Goal: Navigation & Orientation: Find specific page/section

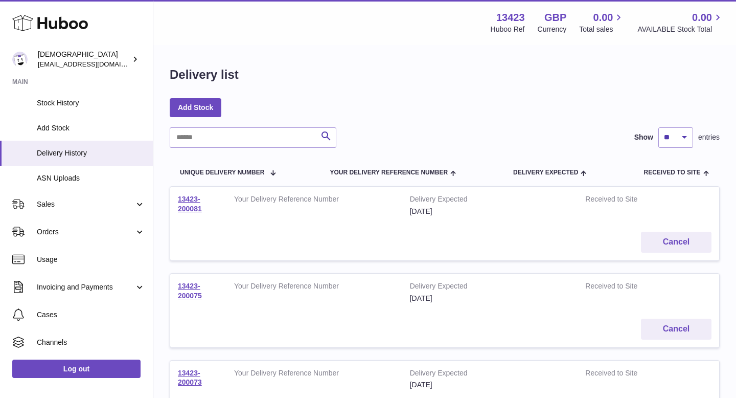
scroll to position [128, 0]
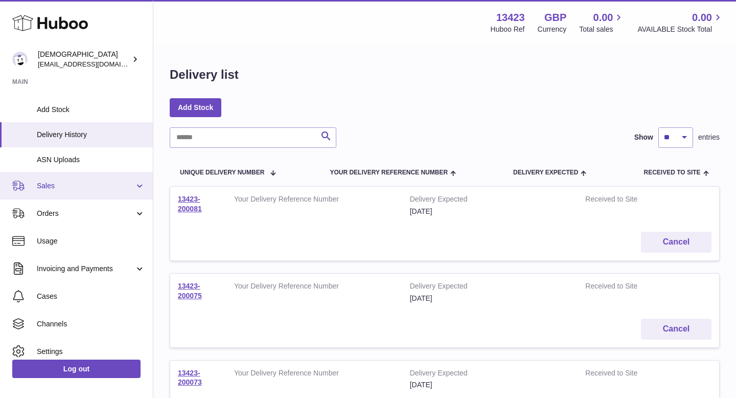
click at [68, 187] on span "Sales" at bounding box center [86, 186] width 98 height 10
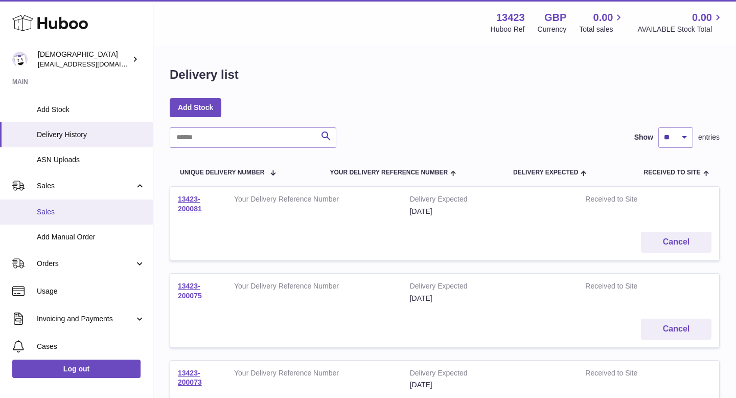
click at [64, 211] on span "Sales" at bounding box center [91, 212] width 108 height 10
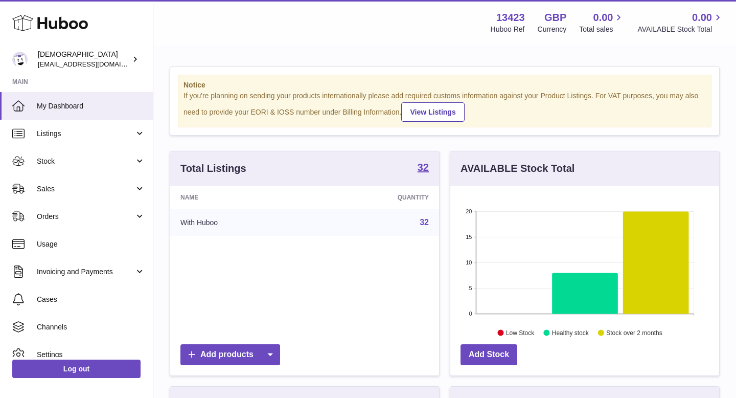
scroll to position [160, 269]
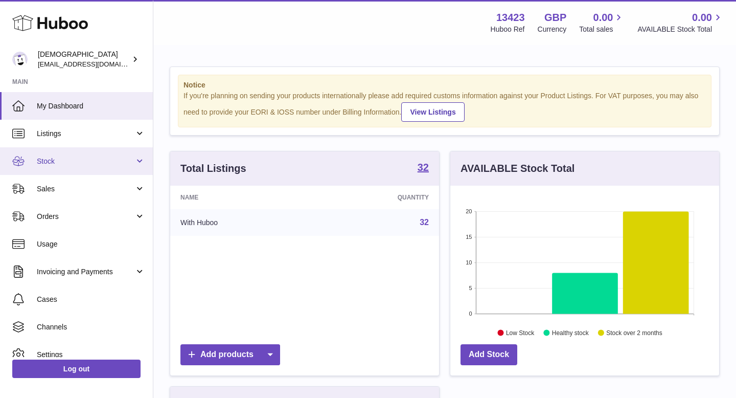
click at [58, 171] on link "Stock" at bounding box center [76, 161] width 153 height 28
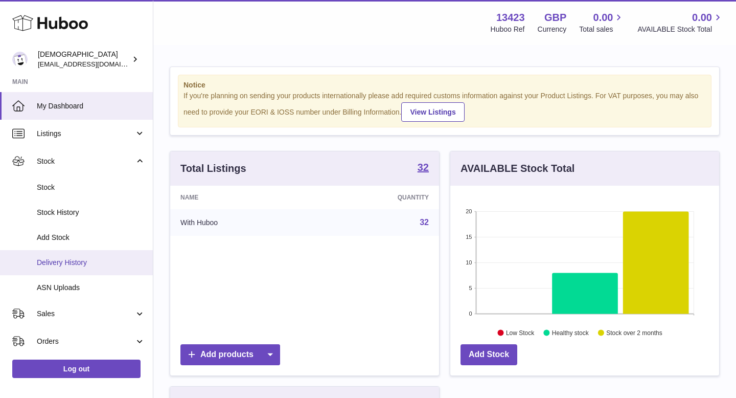
click at [68, 262] on span "Delivery History" at bounding box center [91, 263] width 108 height 10
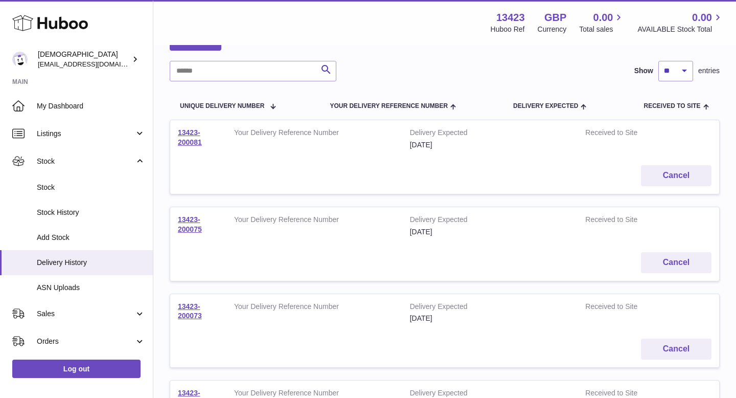
scroll to position [74, 0]
